Goal: Use online tool/utility: Utilize a website feature to perform a specific function

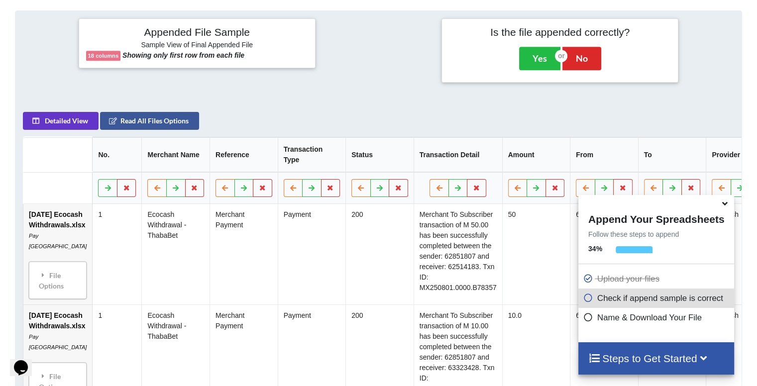
scroll to position [458, 0]
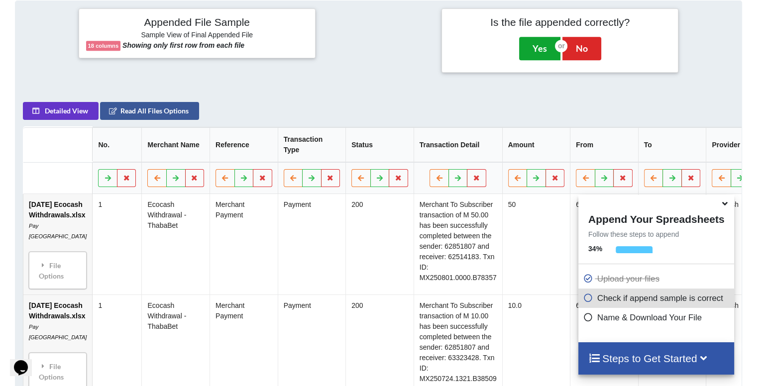
click at [537, 46] on button "Yes" at bounding box center [539, 48] width 41 height 23
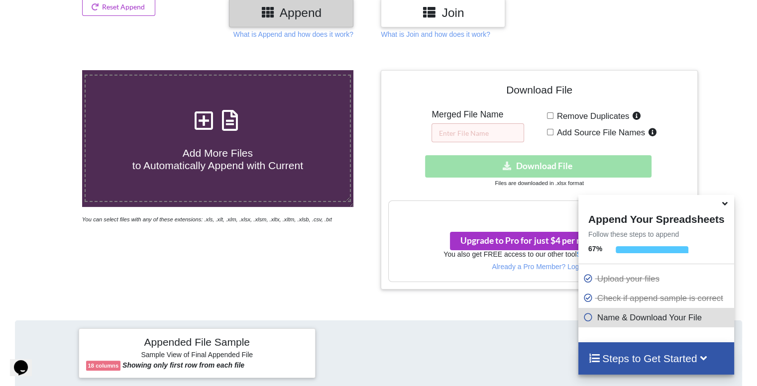
scroll to position [137, 0]
click at [460, 135] on input "text" at bounding box center [477, 133] width 93 height 19
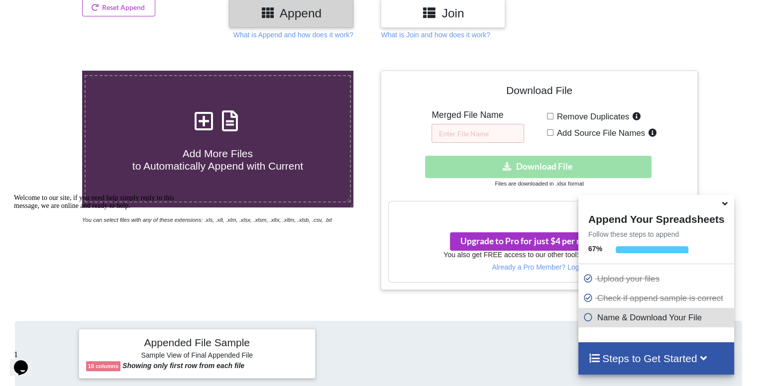
click at [338, 279] on div "Add More Files to Automatically Append with Current You can select files with a…" at bounding box center [217, 180] width 321 height 219
click at [497, 133] on input "text" at bounding box center [477, 133] width 93 height 19
click at [630, 357] on h4 "Steps to Get Started" at bounding box center [656, 358] width 136 height 12
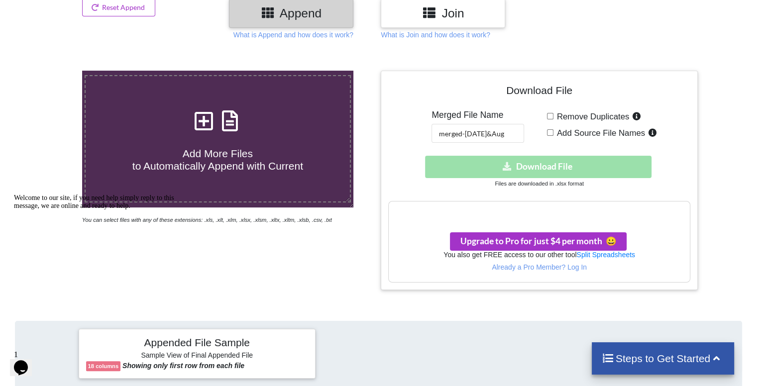
click at [643, 356] on h4 "Steps to Get Started" at bounding box center [662, 358] width 123 height 12
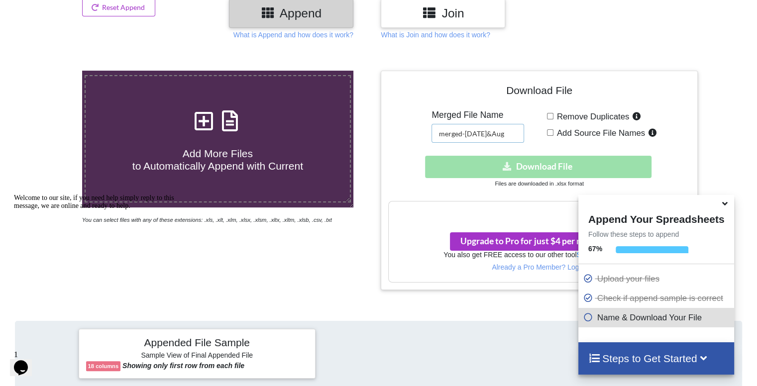
click at [505, 131] on input "merged-[DATE]&Aug" at bounding box center [477, 133] width 93 height 19
click at [480, 134] on input "merged-[DATE]&Aug" at bounding box center [477, 133] width 93 height 19
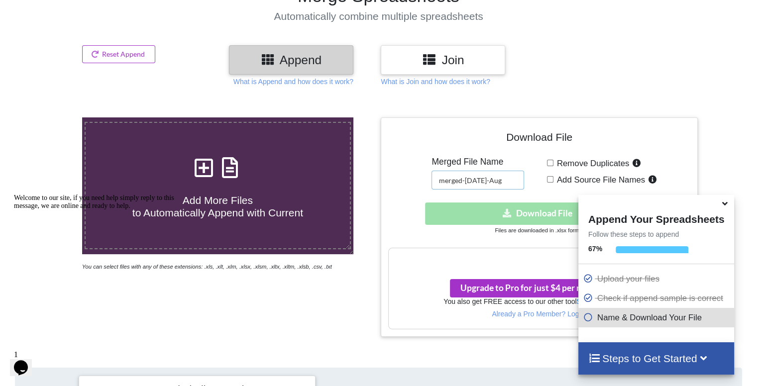
scroll to position [90, 0]
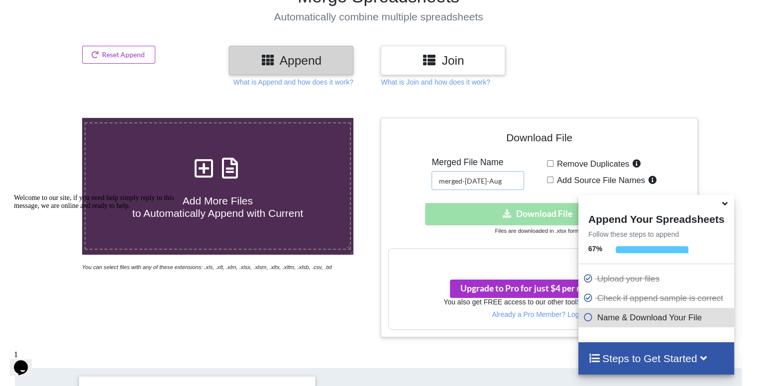
type input "merged-[DATE]-Aug"
click at [532, 177] on div "Download File Merged File Name merged-[DATE]-Aug Remove Duplicates Add Source F…" at bounding box center [538, 227] width 301 height 204
click at [615, 353] on h4 "Steps to Get Started" at bounding box center [656, 358] width 136 height 12
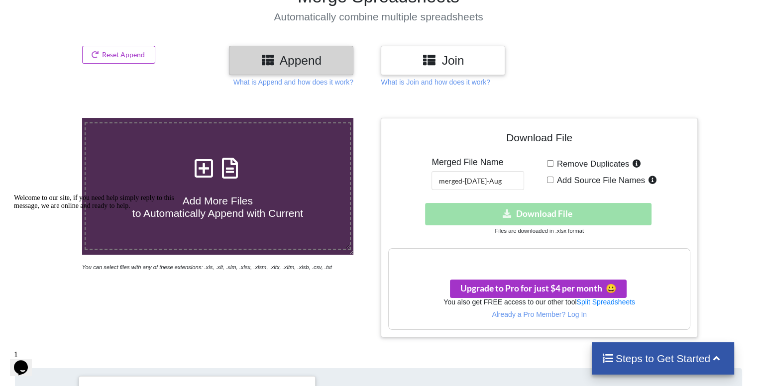
click at [615, 353] on h4 "Steps to Get Started" at bounding box center [662, 358] width 123 height 12
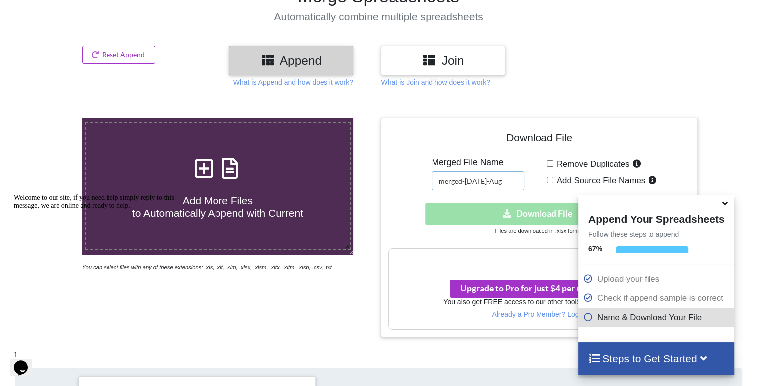
click at [504, 178] on input "merged-[DATE]-Aug" at bounding box center [477, 180] width 93 height 19
click at [726, 206] on icon at bounding box center [724, 201] width 10 height 9
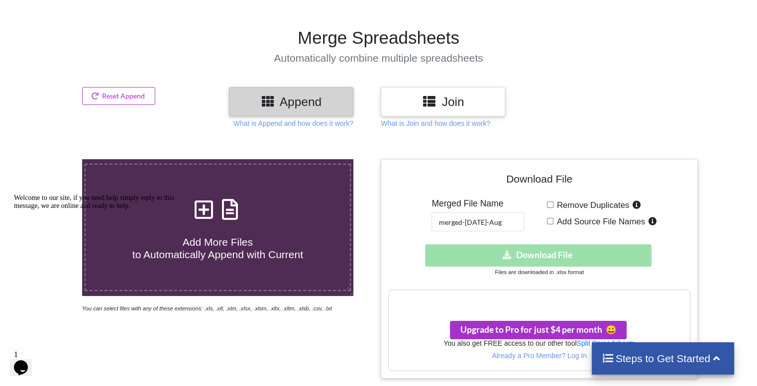
scroll to position [0, 0]
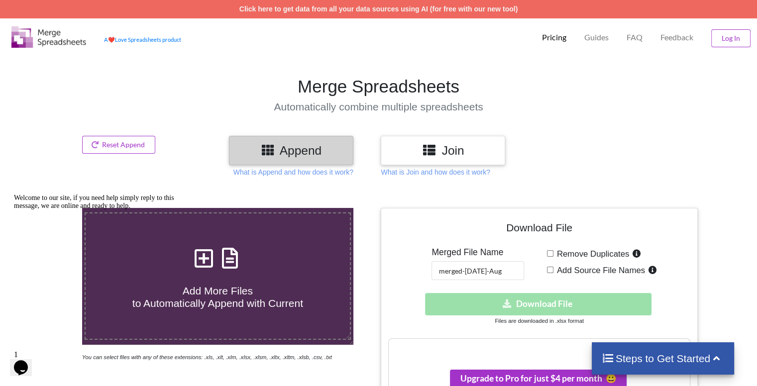
click at [632, 361] on h4 "Steps to Get Started" at bounding box center [662, 358] width 123 height 12
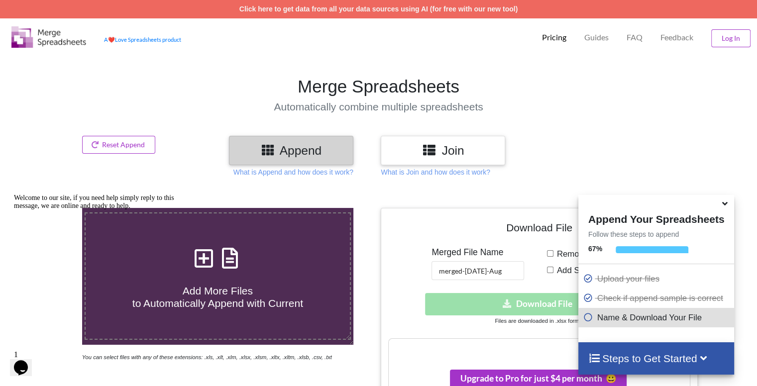
click at [632, 361] on h4 "Steps to Get Started" at bounding box center [656, 358] width 136 height 12
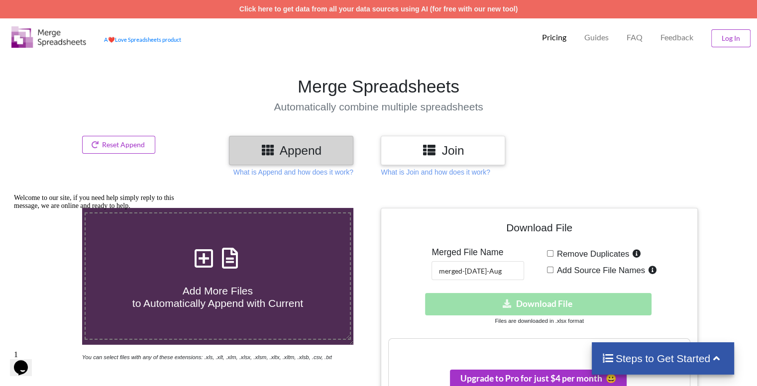
click at [632, 361] on h4 "Steps to Get Started" at bounding box center [662, 358] width 123 height 12
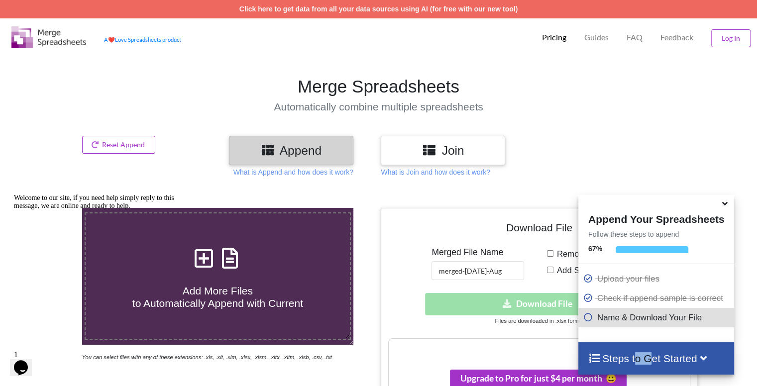
click at [632, 361] on h4 "Steps to Get Started" at bounding box center [656, 358] width 136 height 12
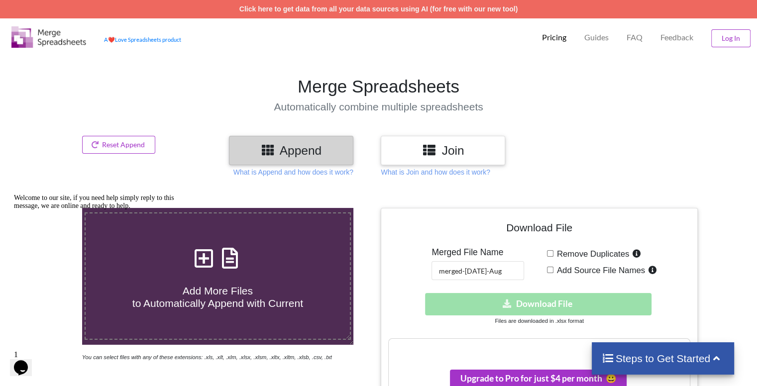
click at [621, 358] on h4 "Steps to Get Started" at bounding box center [662, 358] width 123 height 12
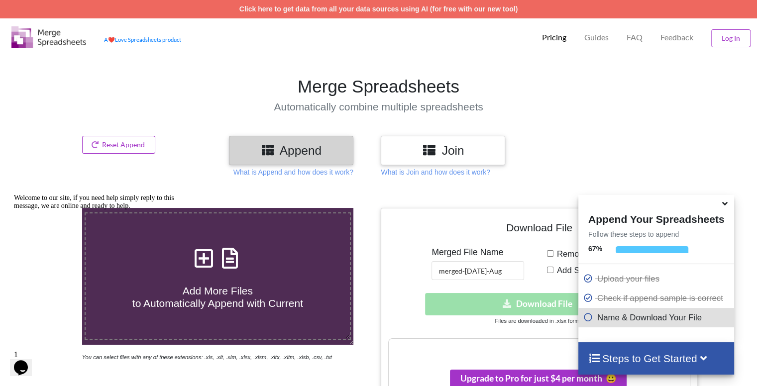
click at [584, 319] on icon at bounding box center [588, 315] width 10 height 8
click at [621, 360] on h4 "Steps to Get Started" at bounding box center [656, 358] width 136 height 12
